Goal: Information Seeking & Learning: Learn about a topic

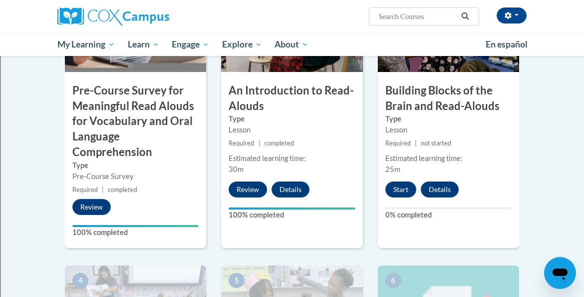
scroll to position [264, 0]
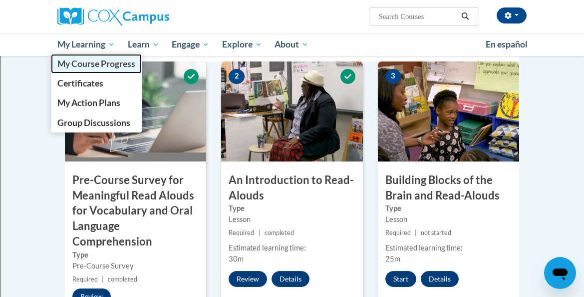
click at [83, 58] on span "My Course Progress" at bounding box center [96, 63] width 78 height 10
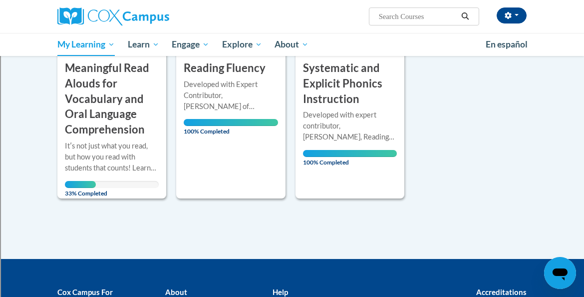
scroll to position [288, 0]
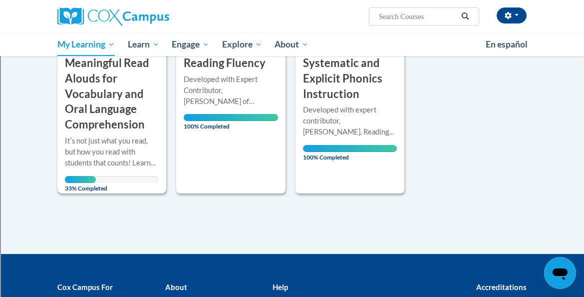
click at [122, 135] on div at bounding box center [112, 135] width 94 height 0
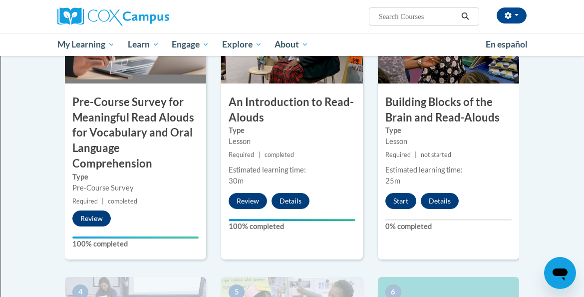
scroll to position [341, 0]
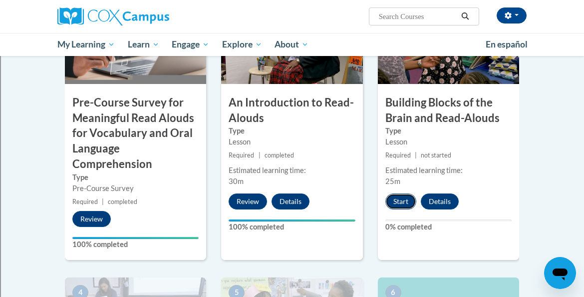
click at [398, 195] on button "Start" at bounding box center [400, 201] width 31 height 16
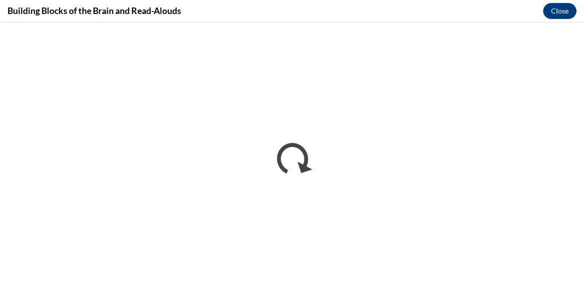
scroll to position [0, 0]
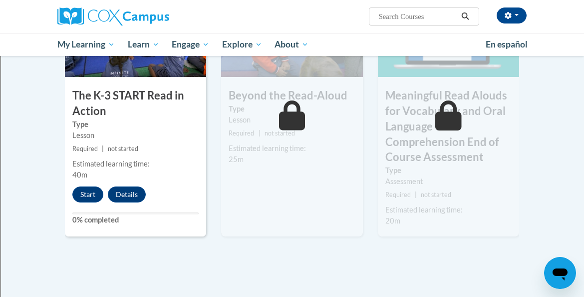
scroll to position [636, 0]
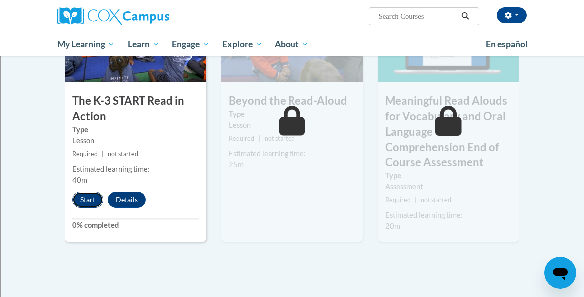
click at [92, 203] on button "Start" at bounding box center [87, 200] width 31 height 16
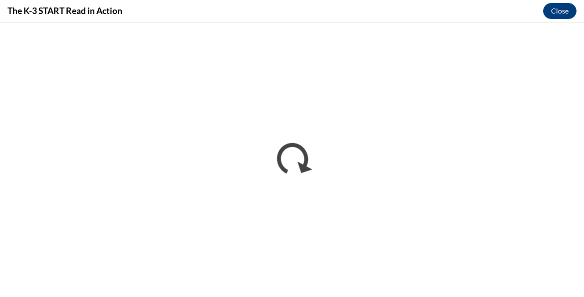
scroll to position [0, 0]
